Goal: Task Accomplishment & Management: Manage account settings

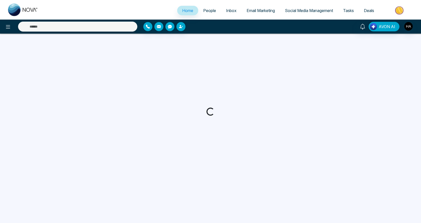
select select "*"
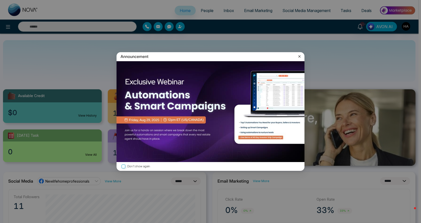
click at [299, 59] on div "Announcement" at bounding box center [211, 56] width 188 height 9
click at [299, 56] on icon at bounding box center [300, 56] width 2 height 2
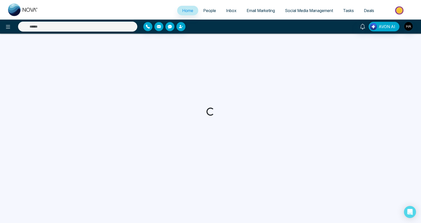
select select "*"
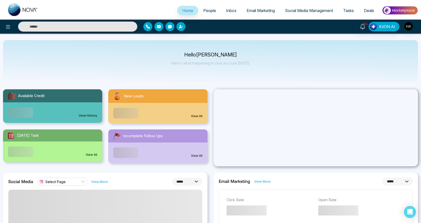
click at [412, 27] on div "10+ AVON AI" at bounding box center [334, 27] width 170 height 10
click at [407, 27] on img "button" at bounding box center [406, 26] width 9 height 9
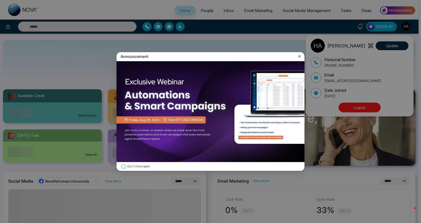
click at [301, 57] on icon at bounding box center [299, 56] width 5 height 5
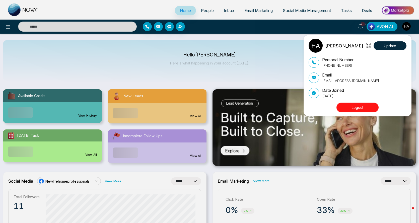
click at [368, 106] on button "Logout" at bounding box center [357, 108] width 42 height 10
